Goal: Task Accomplishment & Management: Use online tool/utility

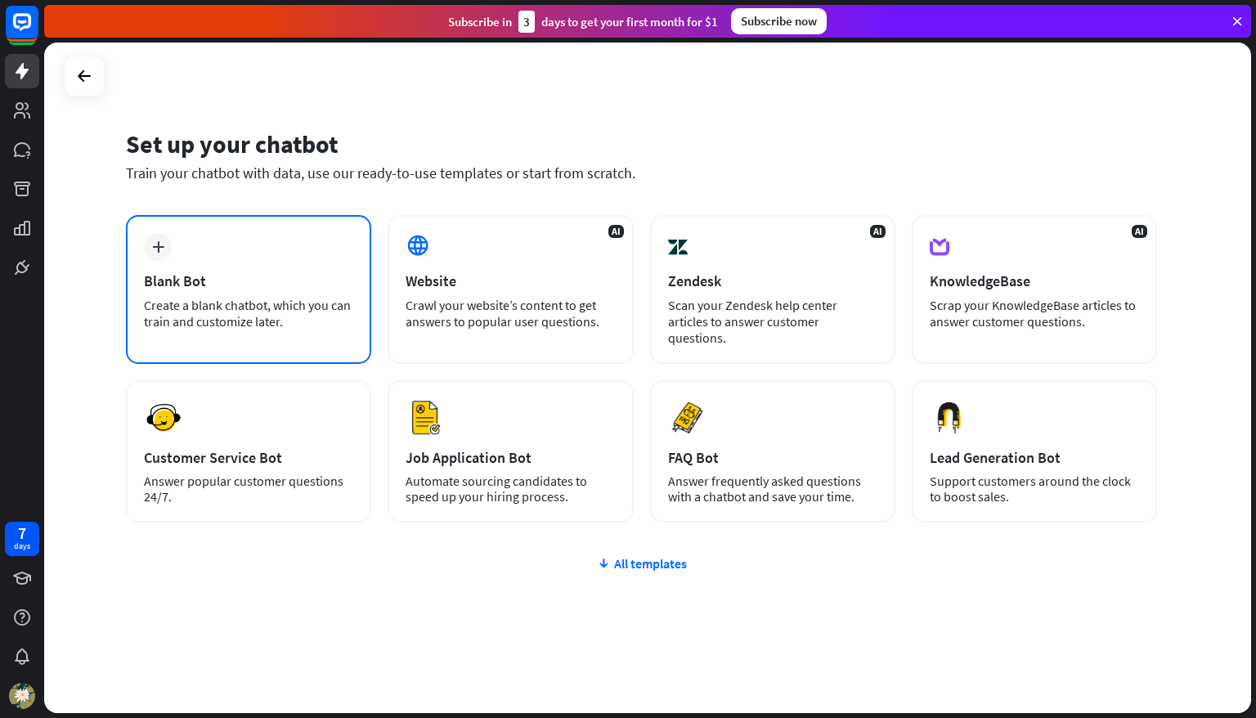
click at [346, 305] on div "Create a blank chatbot, which you can train and customize later." at bounding box center [248, 313] width 209 height 33
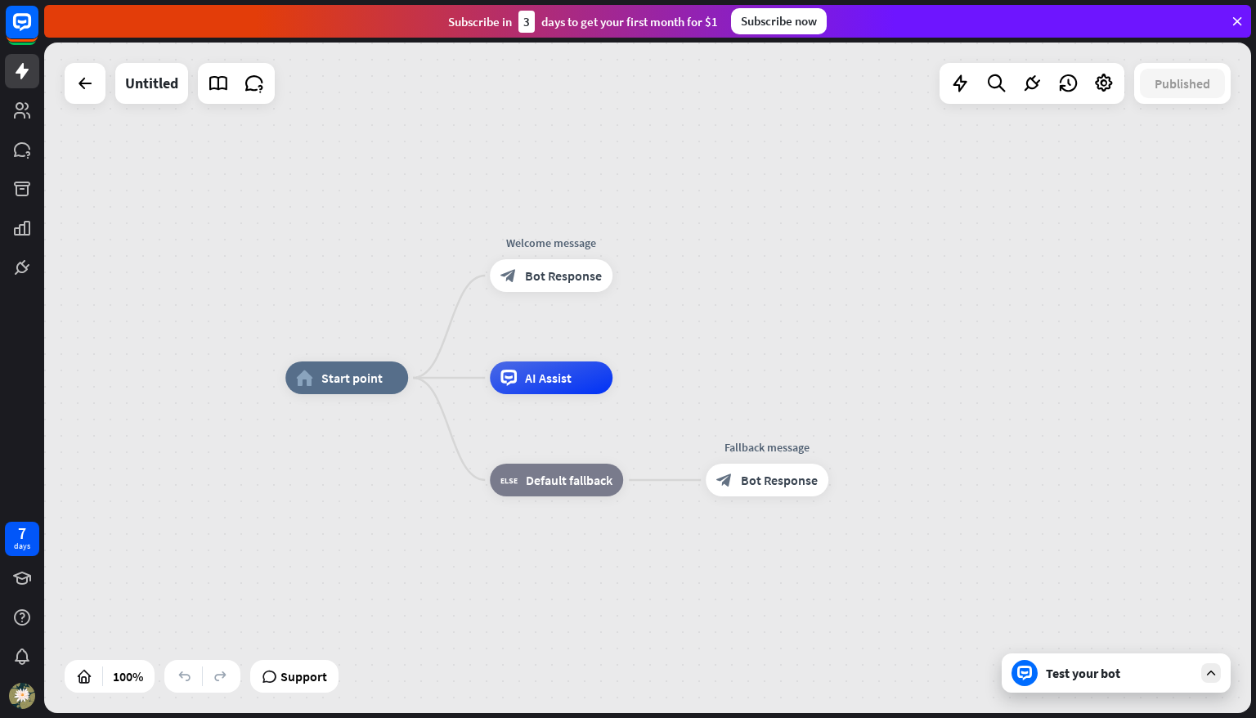
click at [1113, 686] on div "Test your bot" at bounding box center [1116, 672] width 229 height 39
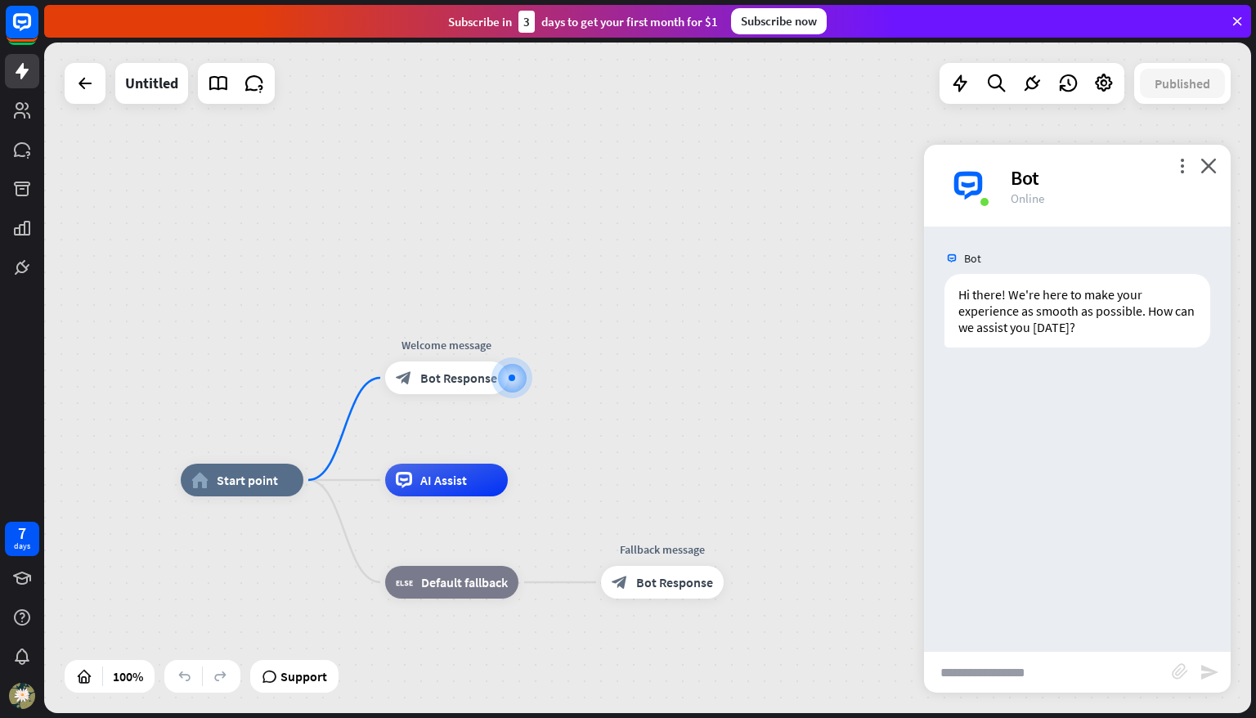
click at [1200, 161] on div "more_vert close Bot Online" at bounding box center [1077, 186] width 307 height 82
click at [1210, 168] on icon "close" at bounding box center [1209, 166] width 16 height 16
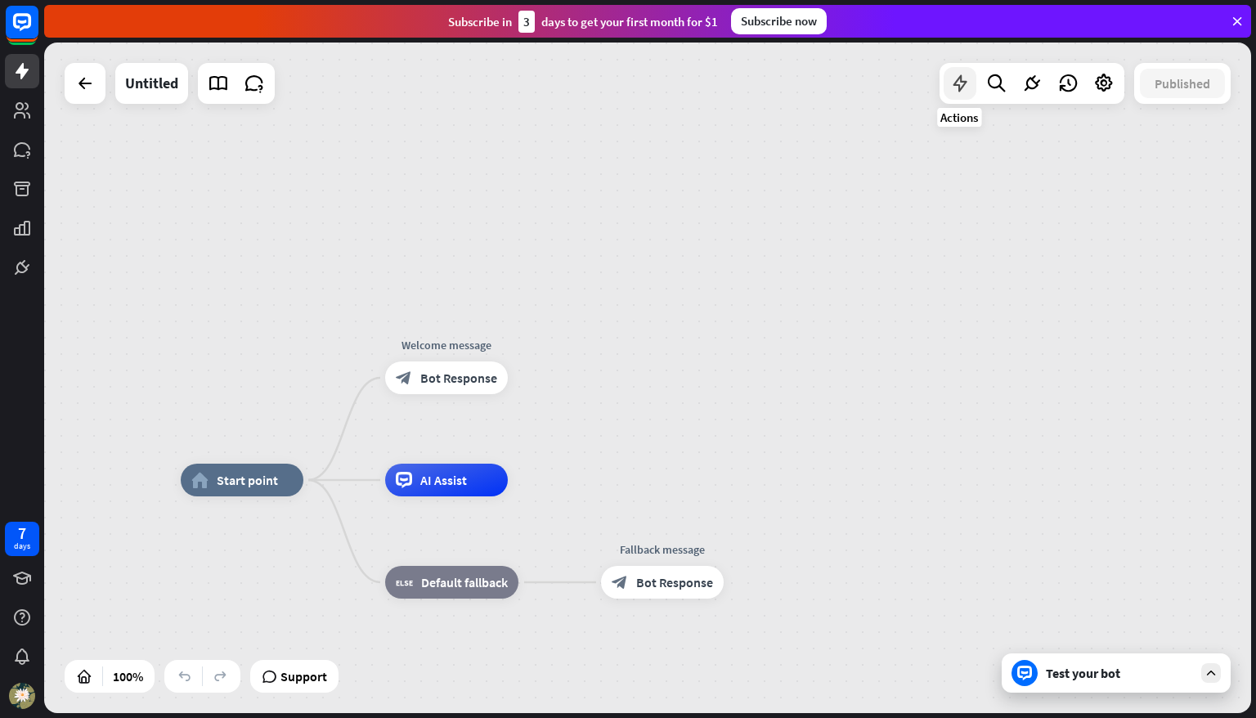
click at [968, 88] on icon at bounding box center [960, 83] width 21 height 21
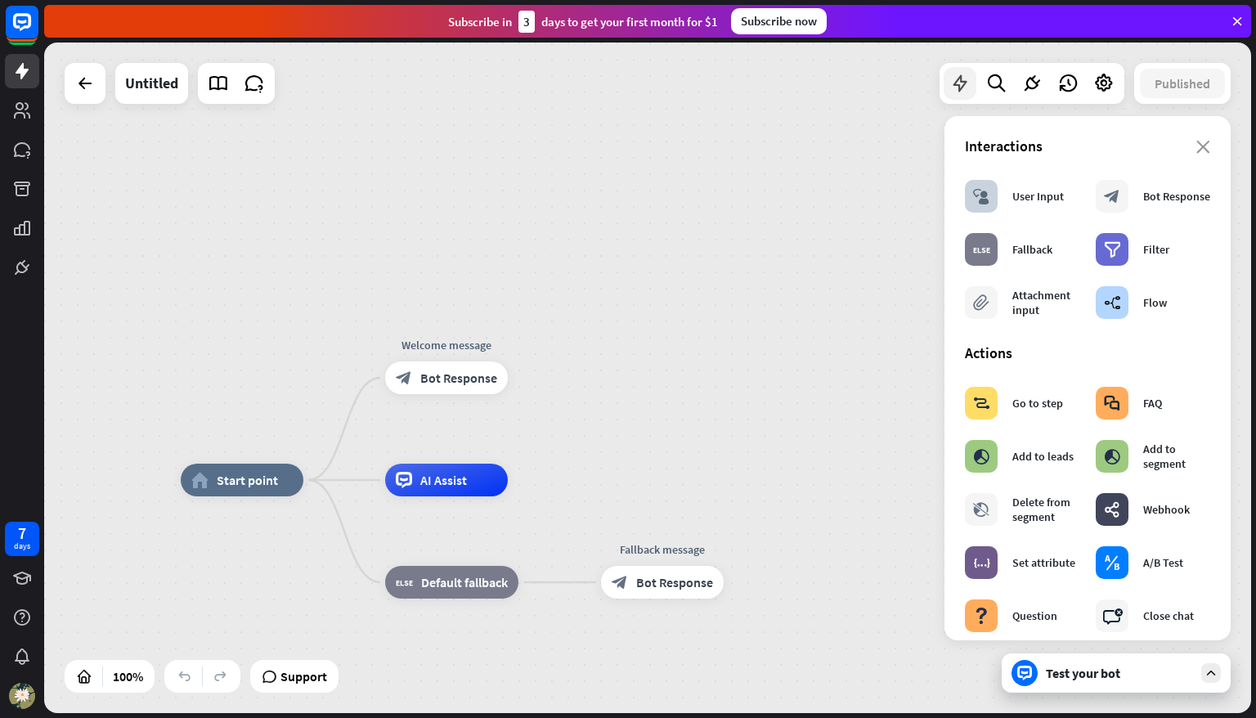
click at [968, 88] on icon at bounding box center [960, 83] width 21 height 21
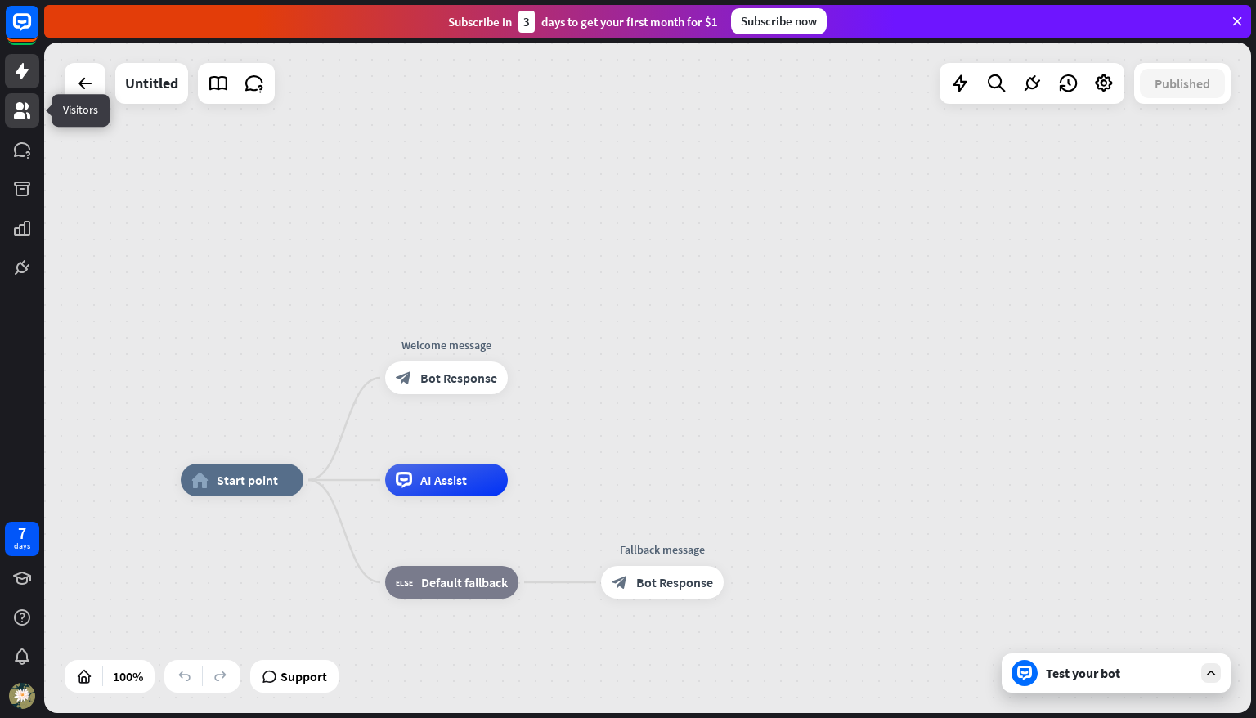
click at [11, 107] on link at bounding box center [22, 110] width 34 height 34
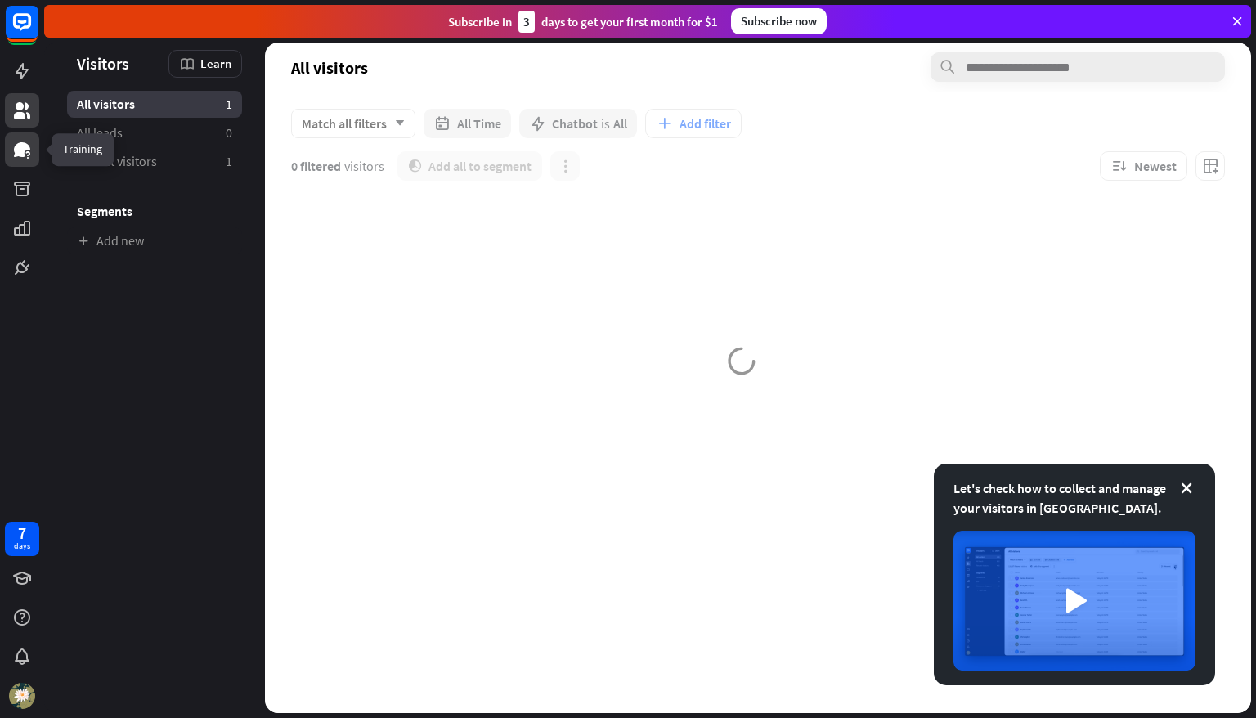
click at [24, 162] on link at bounding box center [22, 149] width 34 height 34
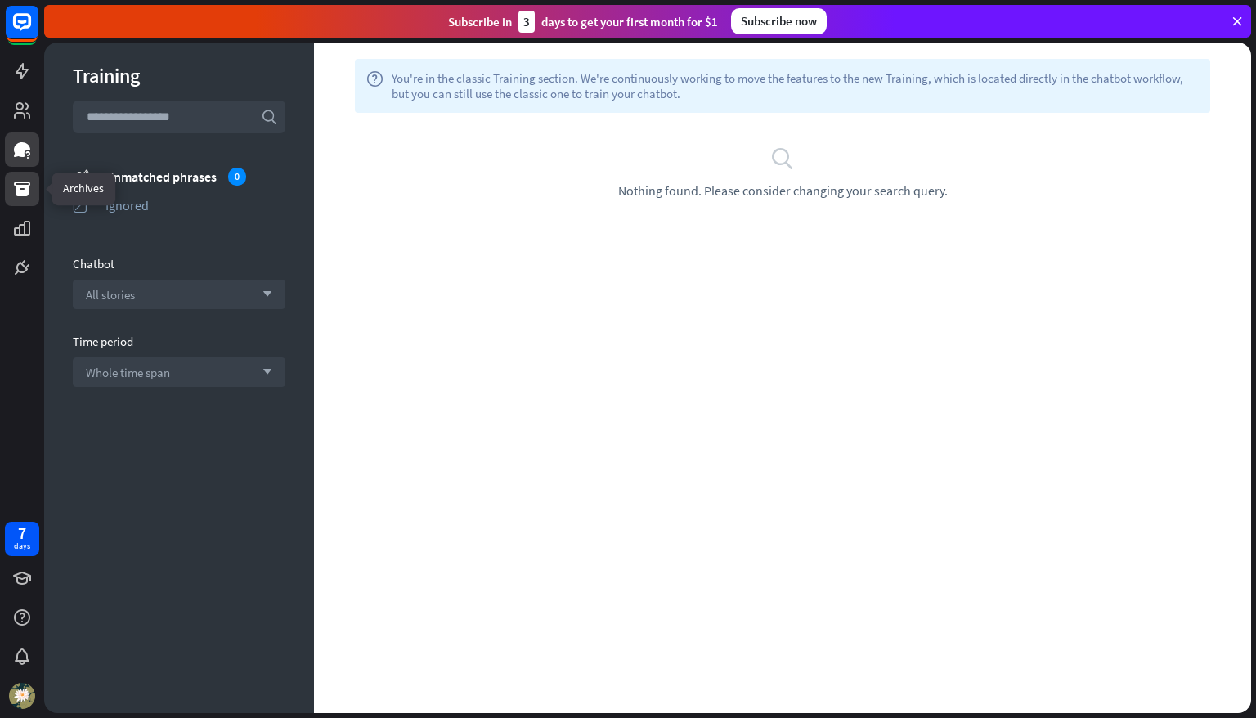
click at [24, 192] on icon at bounding box center [22, 189] width 16 height 15
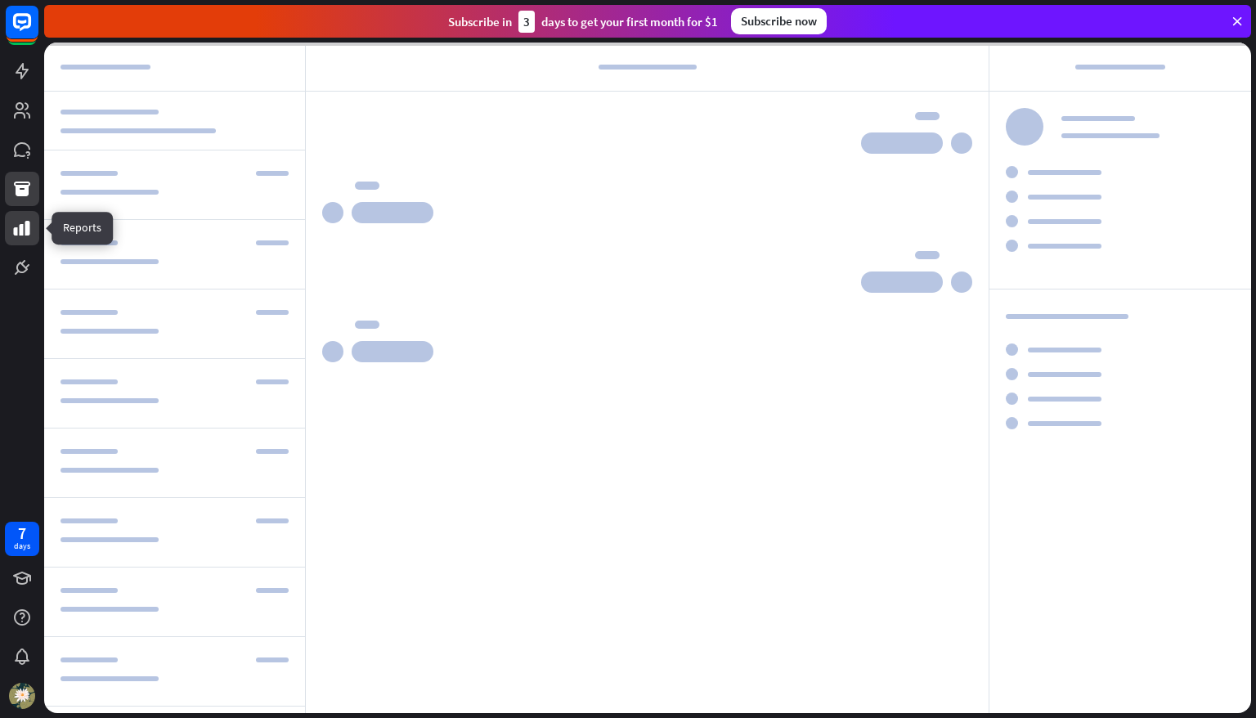
click at [19, 239] on link at bounding box center [22, 228] width 34 height 34
click at [19, 284] on link at bounding box center [22, 267] width 34 height 34
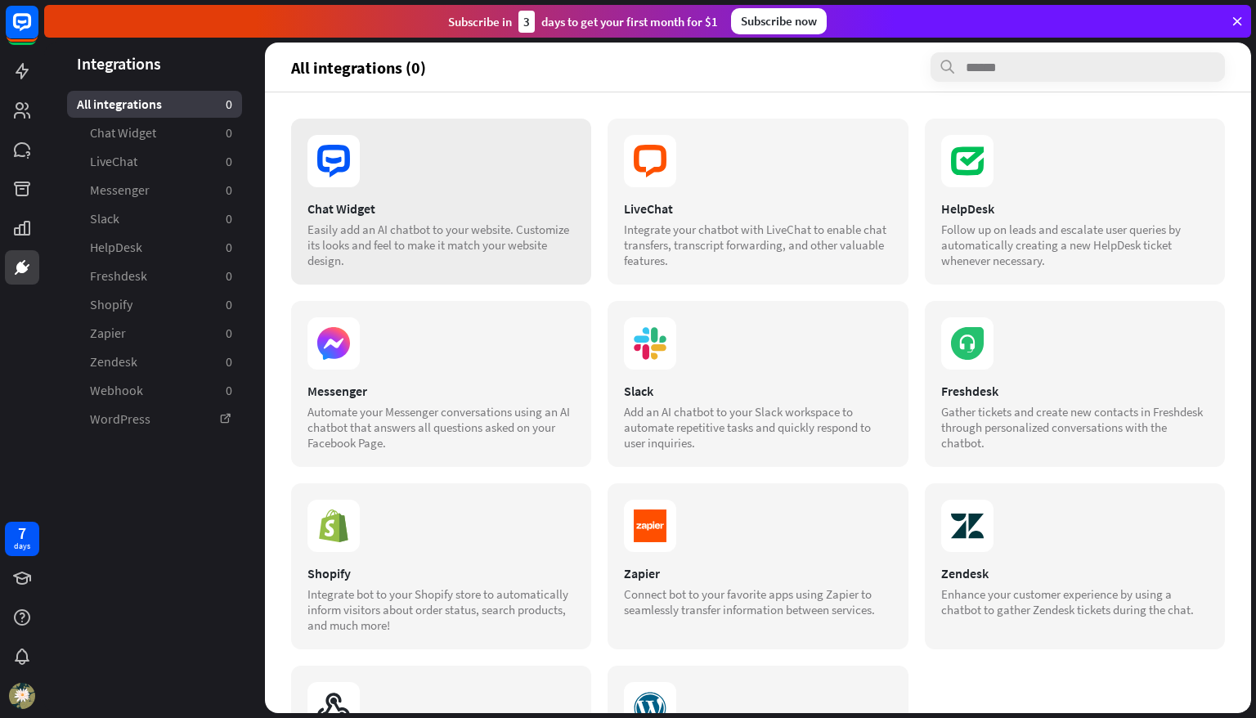
click at [448, 159] on section at bounding box center [441, 161] width 267 height 52
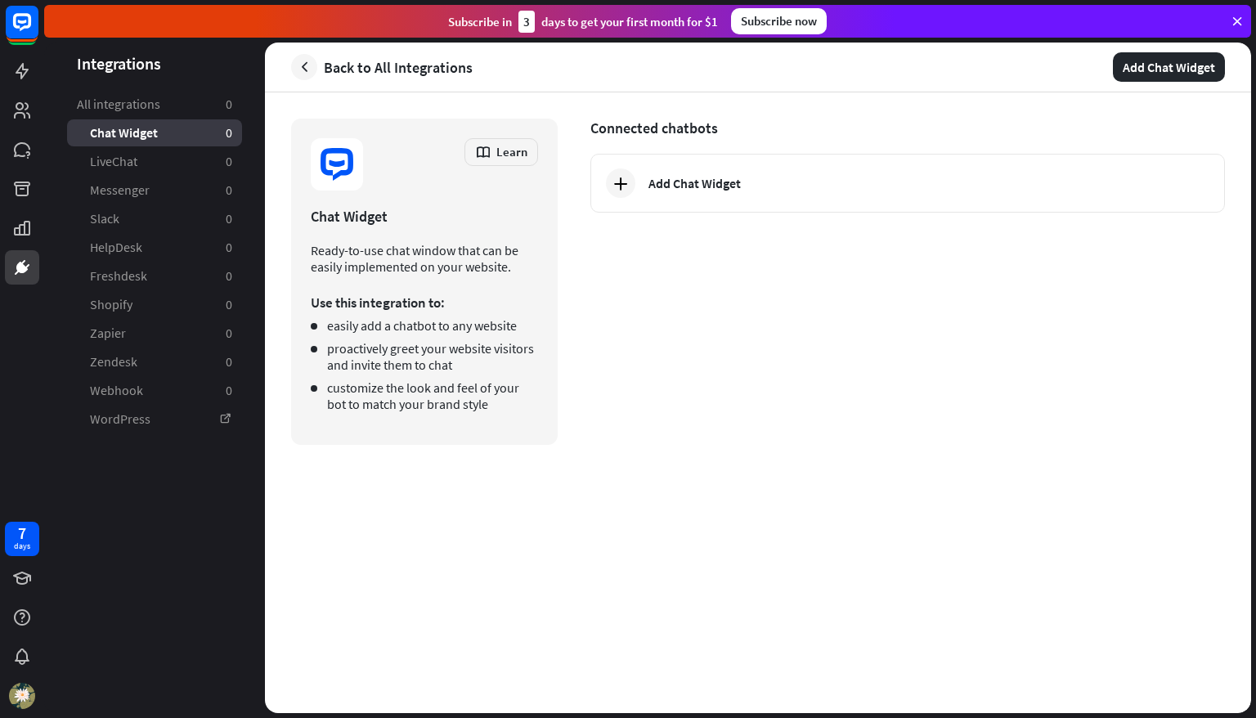
click at [691, 214] on div "Connected chatbots Add Chat Widget" at bounding box center [908, 282] width 635 height 326
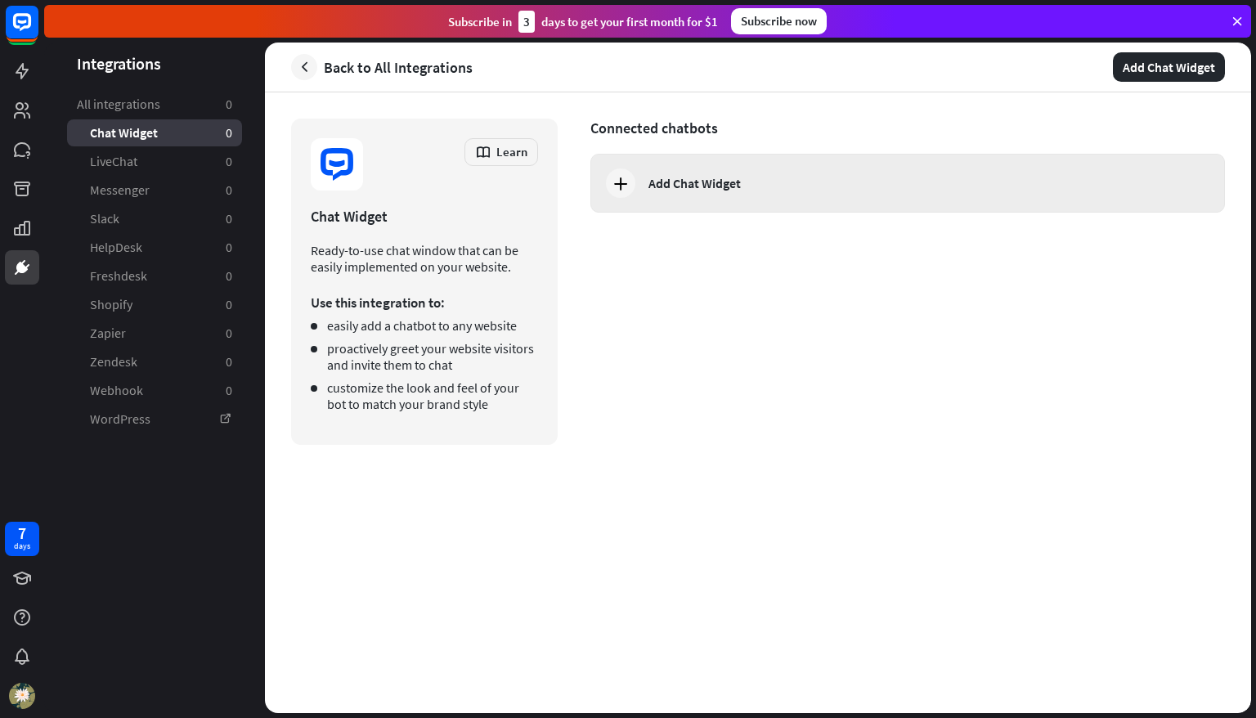
click at [697, 203] on div "Add Chat Widget" at bounding box center [908, 183] width 635 height 59
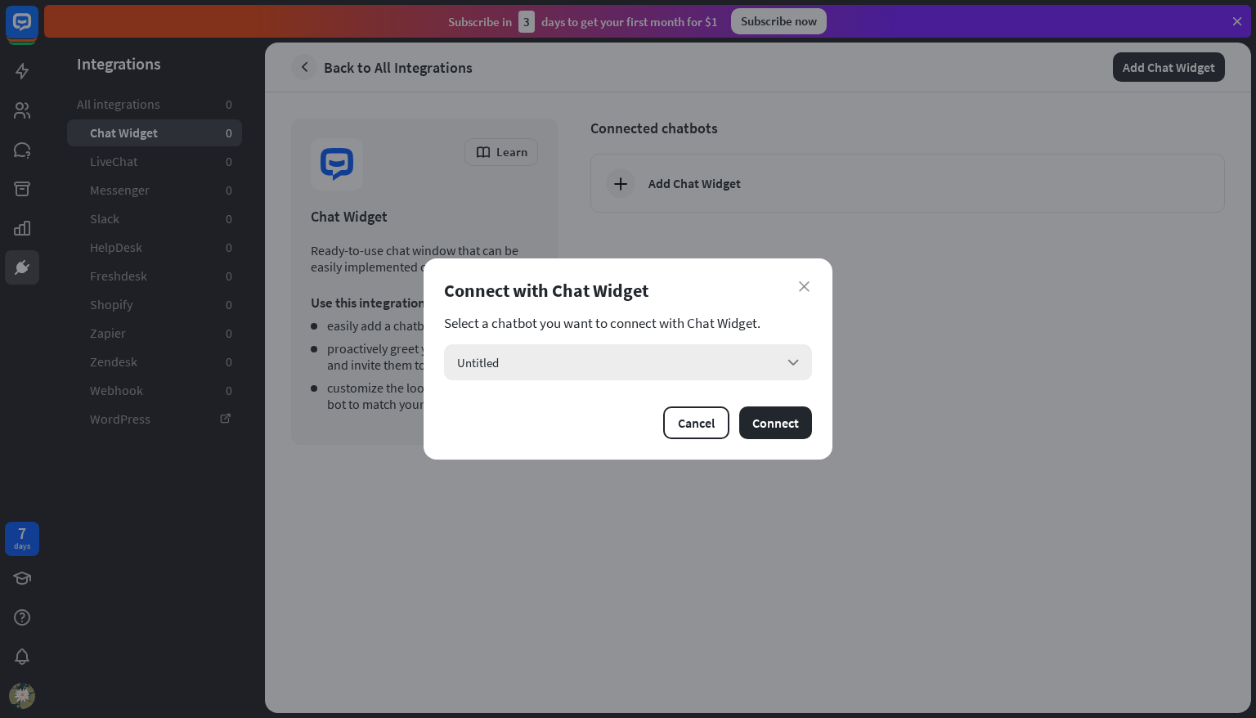
click at [720, 346] on div "Untitled arrow_down" at bounding box center [628, 362] width 368 height 36
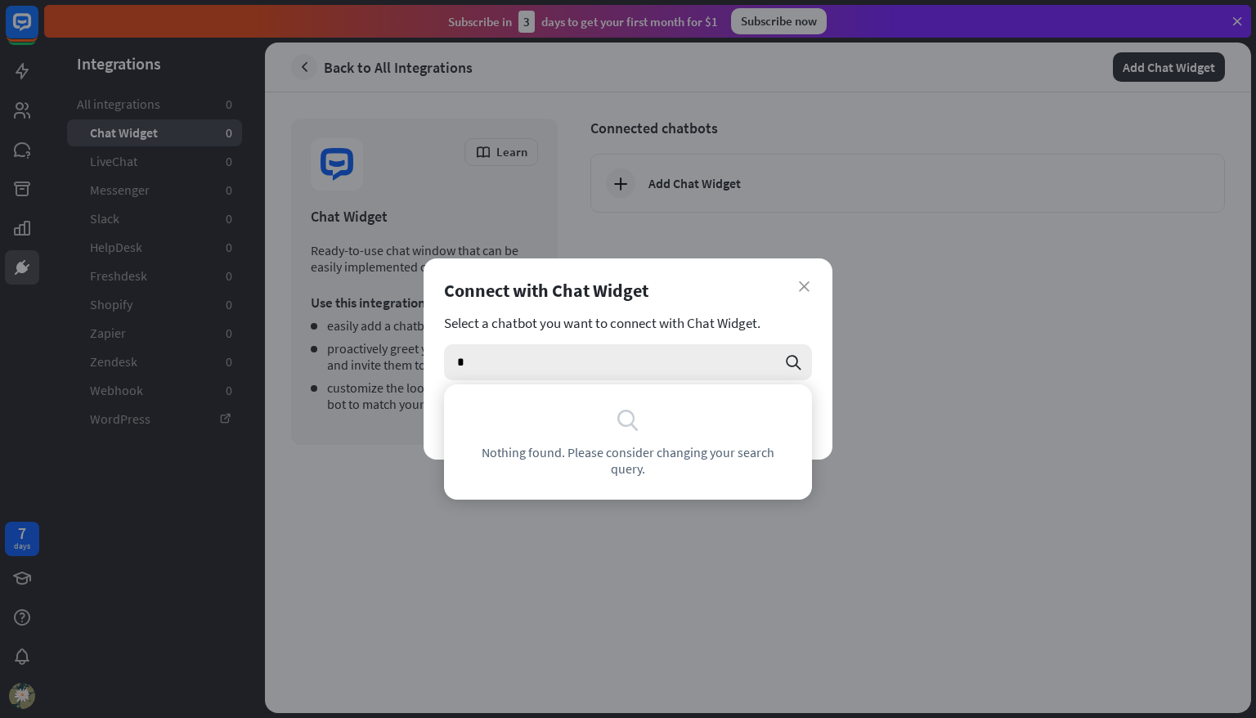
drag, startPoint x: 713, startPoint y: 357, endPoint x: 721, endPoint y: 359, distance: 8.5
click at [716, 357] on input "*" at bounding box center [616, 362] width 319 height 36
type input "*"
drag, startPoint x: 744, startPoint y: 296, endPoint x: 787, endPoint y: 294, distance: 42.6
click at [746, 295] on div "Connect with Chat Widget" at bounding box center [628, 290] width 368 height 23
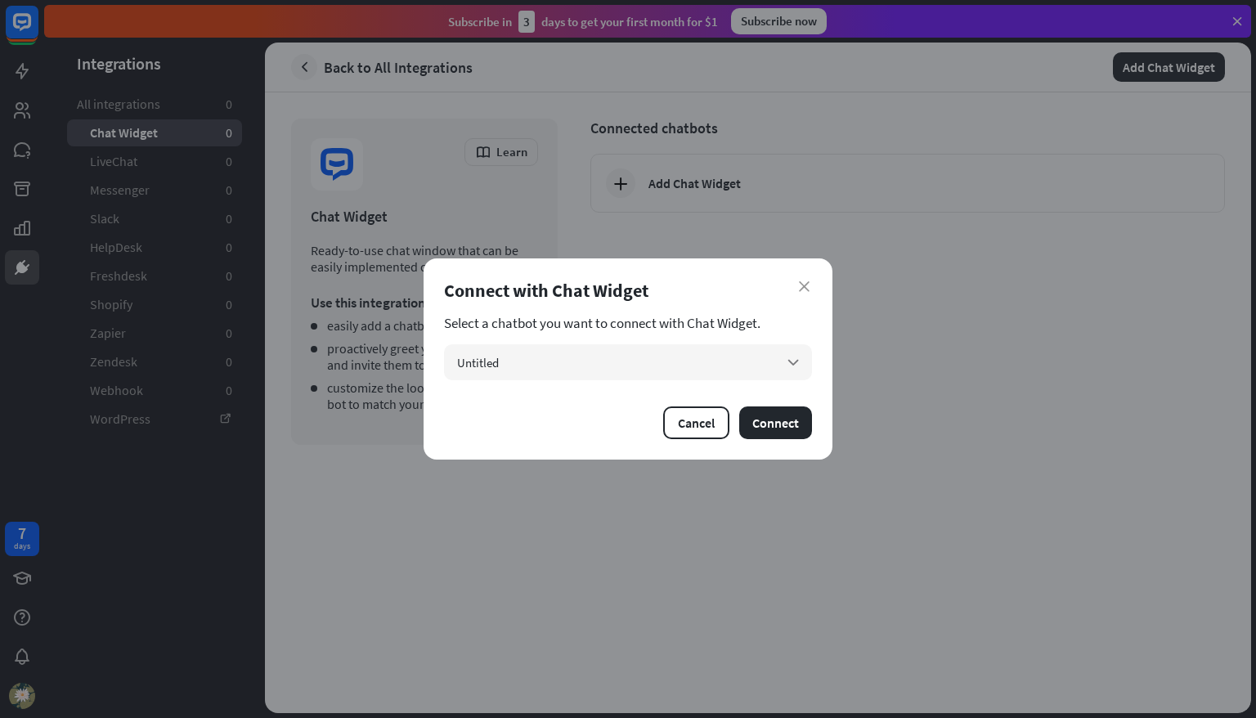
click at [815, 288] on div "close Connect with Chat Widget Select a chatbot you want to connect with Chat W…" at bounding box center [628, 358] width 409 height 201
click at [803, 285] on icon "close" at bounding box center [804, 286] width 11 height 11
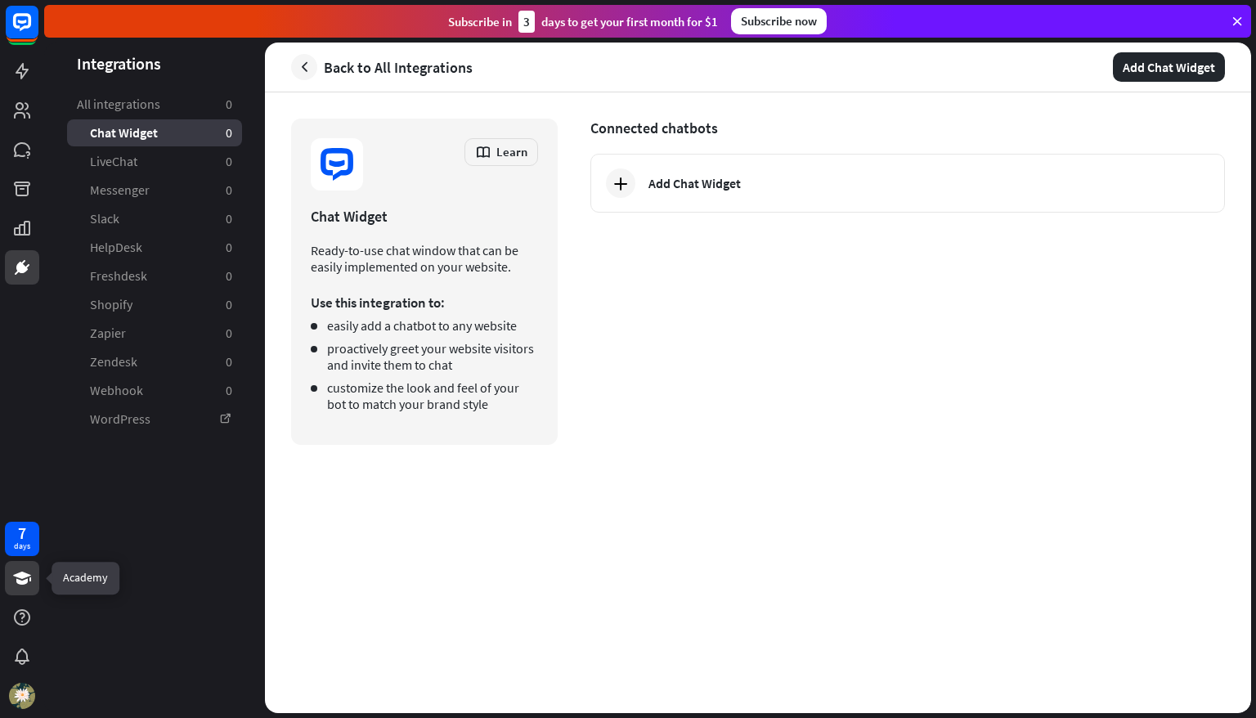
click at [16, 585] on icon at bounding box center [22, 578] width 20 height 20
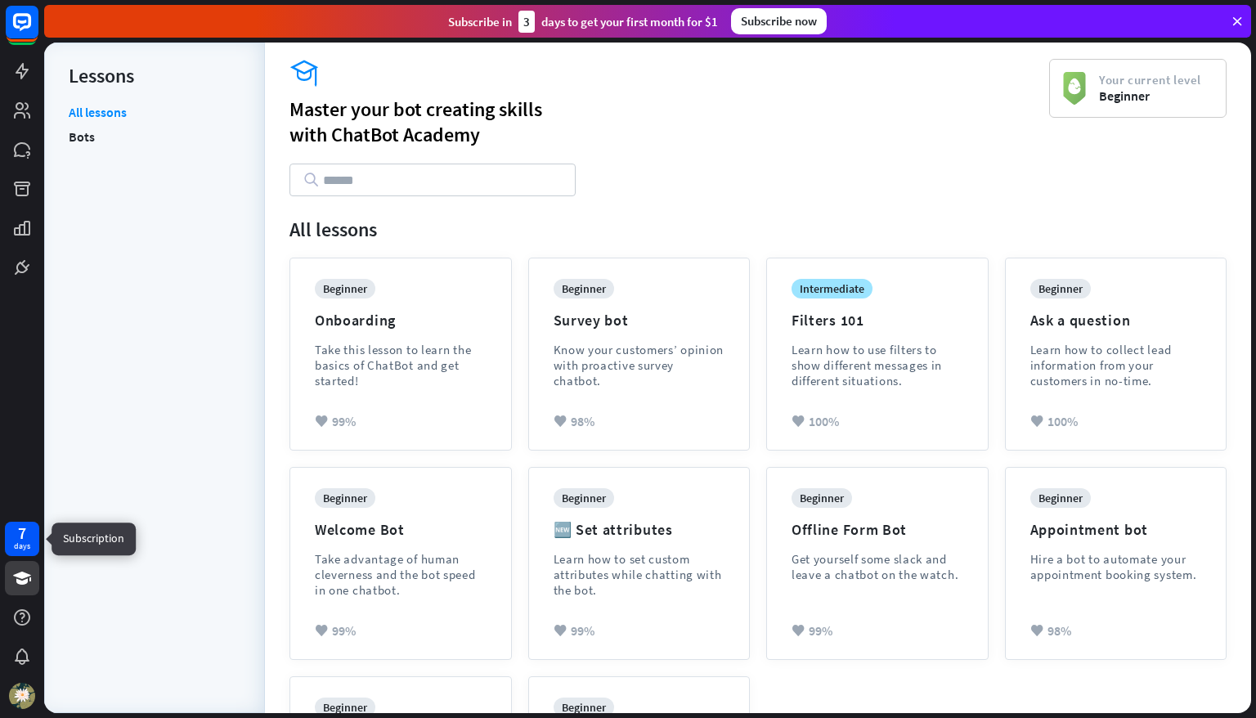
click at [23, 538] on div "7" at bounding box center [22, 533] width 8 height 15
